Goal: Information Seeking & Learning: Learn about a topic

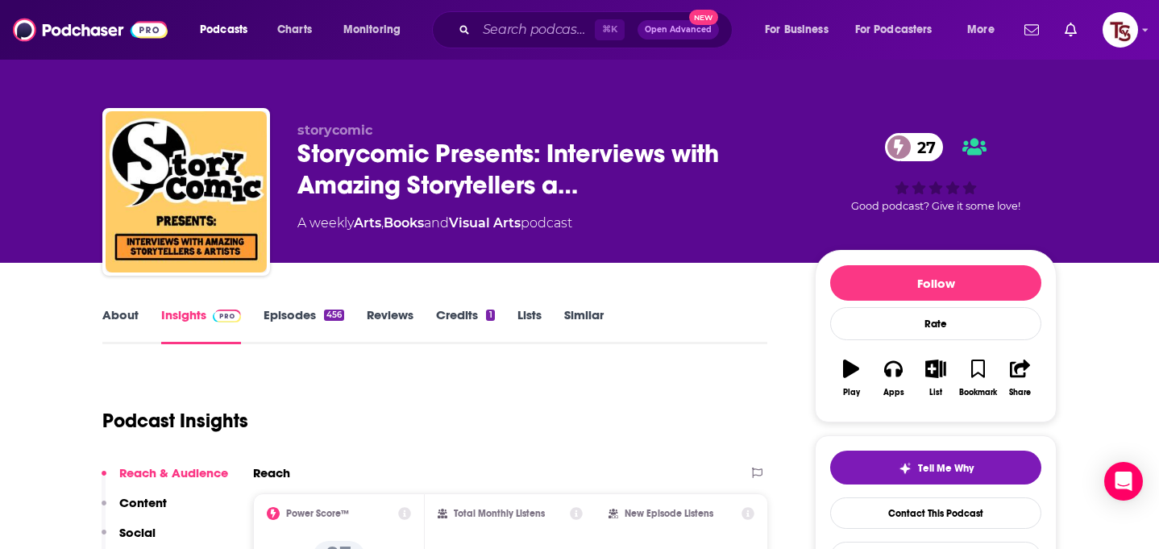
click at [118, 316] on link "About" at bounding box center [120, 325] width 36 height 37
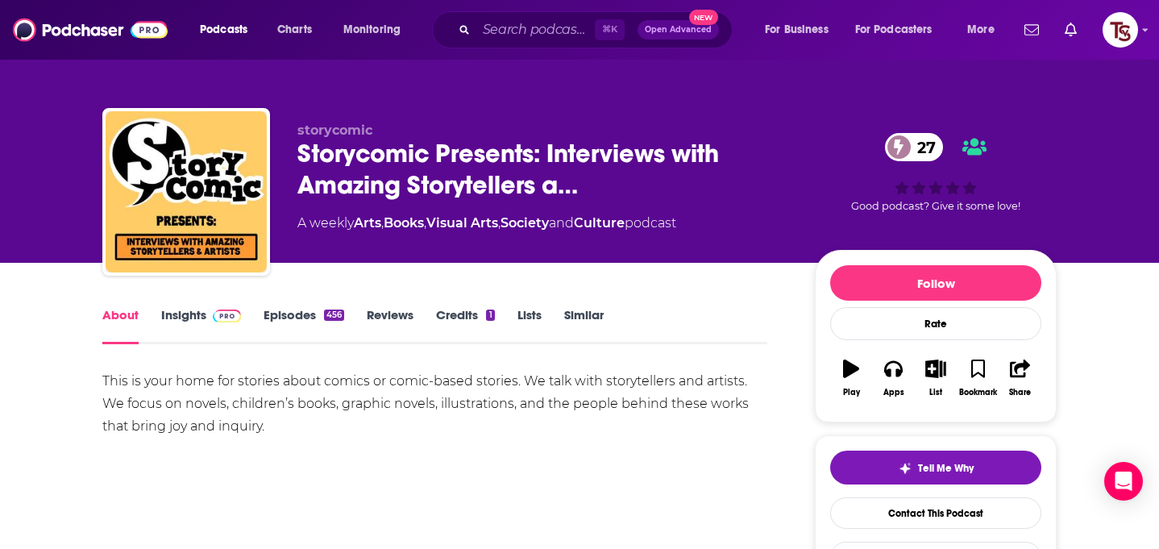
scroll to position [60, 0]
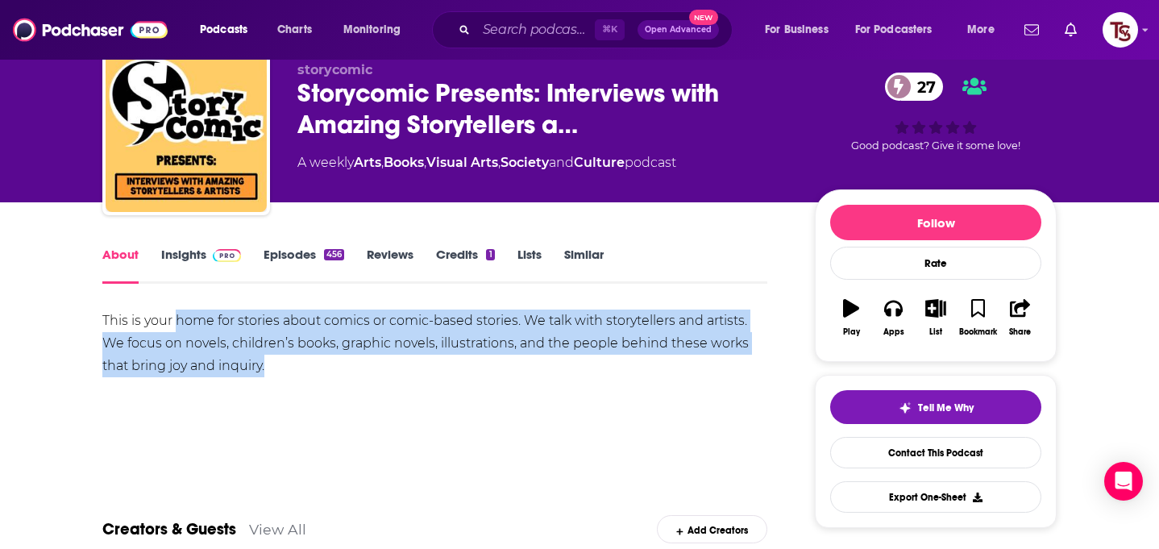
drag, startPoint x: 273, startPoint y: 368, endPoint x: 176, endPoint y: 315, distance: 110.4
click at [176, 315] on div "This is your home for stories about comics or comic-based stories. We talk with…" at bounding box center [434, 343] width 665 height 68
copy div "home for stories about comics or comic-based stories. We talk with storytellers…"
click at [435, 379] on div "This is your home for stories about comics or comic-based stories. We talk with…" at bounding box center [434, 365] width 665 height 113
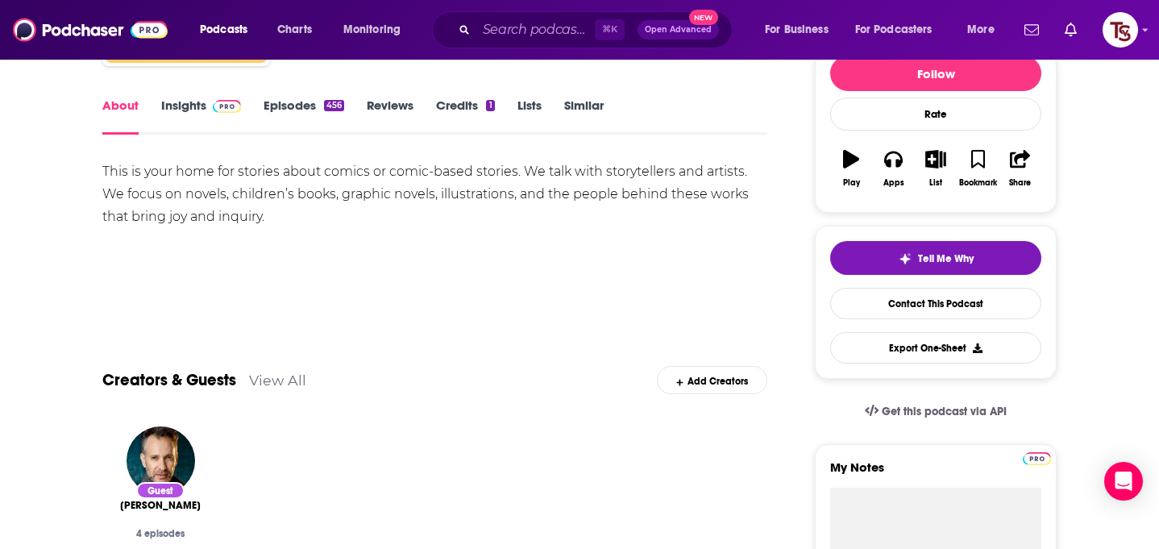
scroll to position [175, 0]
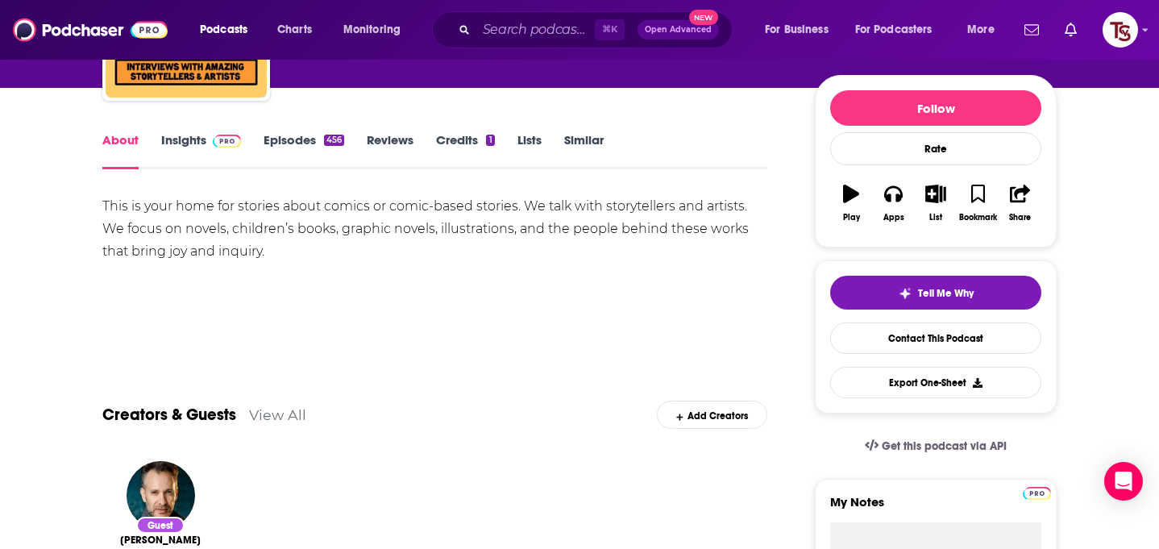
click at [181, 147] on link "Insights" at bounding box center [201, 150] width 80 height 37
